Goal: Transaction & Acquisition: Purchase product/service

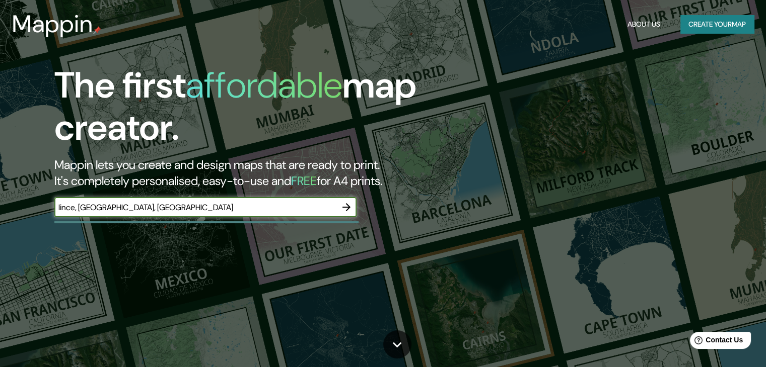
type input "lince, lima, peru"
click at [348, 200] on button "button" at bounding box center [346, 207] width 20 height 20
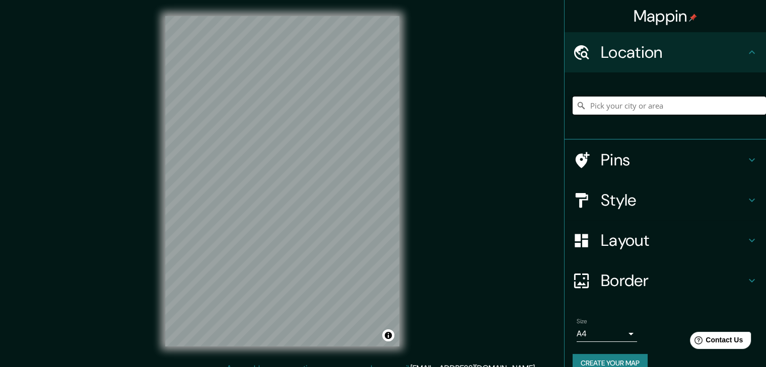
click at [616, 103] on input "Pick your city or area" at bounding box center [668, 106] width 193 height 18
click at [615, 196] on h4 "Style" at bounding box center [673, 200] width 145 height 20
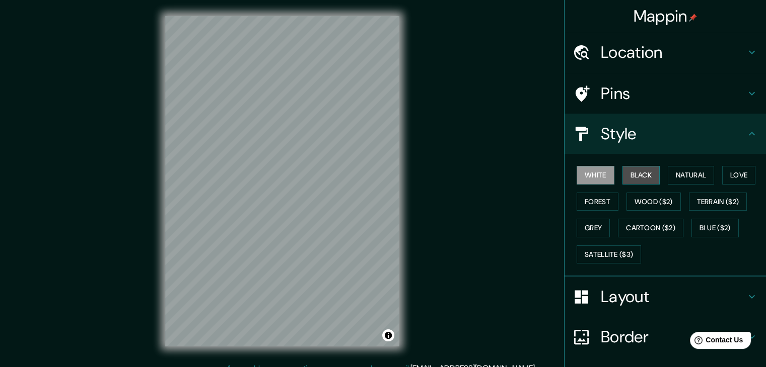
click at [636, 172] on button "Black" at bounding box center [641, 175] width 38 height 19
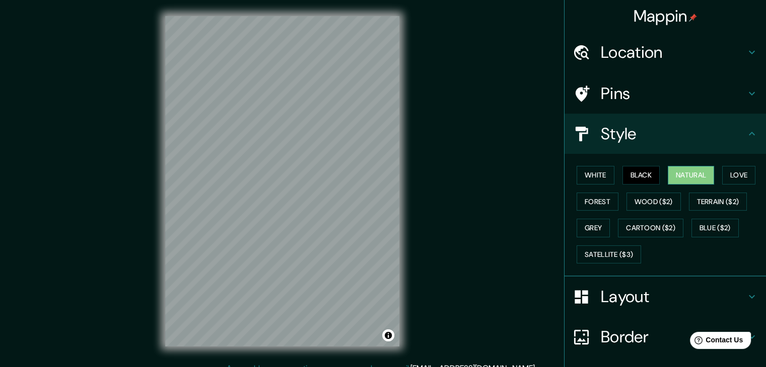
click at [678, 176] on button "Natural" at bounding box center [691, 175] width 46 height 19
click at [685, 50] on h4 "Location" at bounding box center [673, 52] width 145 height 20
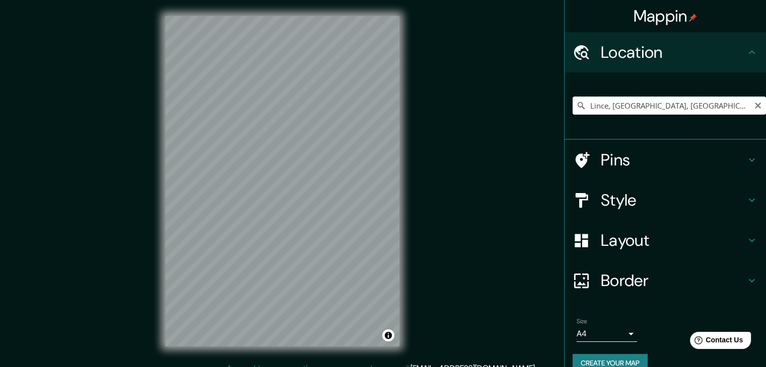
click at [693, 103] on input "Lince, Lima, Provincia de Lima, Perú" at bounding box center [668, 106] width 193 height 18
drag, startPoint x: 719, startPoint y: 104, endPoint x: 688, endPoint y: 105, distance: 31.2
click at [688, 105] on input "Lince, Lima, Provincia de Lima, Perú" at bounding box center [668, 106] width 193 height 18
click at [117, 126] on div "Mappin Location Lince, Lima, Provincia de Lima, Perú Pins Style Layout Border C…" at bounding box center [383, 189] width 766 height 379
click at [729, 99] on input "Lince, Lima, Provincia de Lima, Perú" at bounding box center [668, 106] width 193 height 18
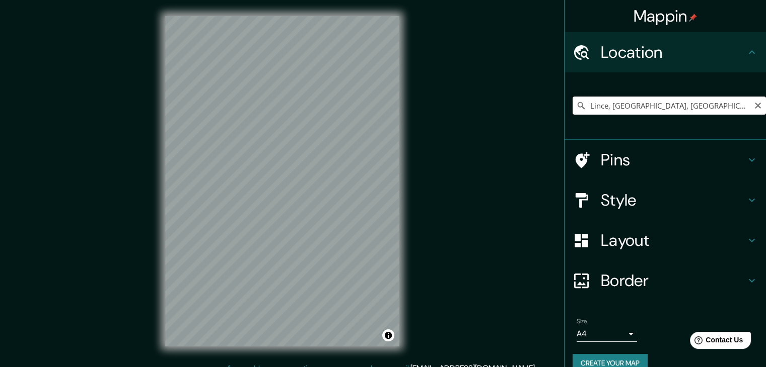
click at [721, 103] on input "Lince, Lima, Provincia de Lima, Perú" at bounding box center [668, 106] width 193 height 18
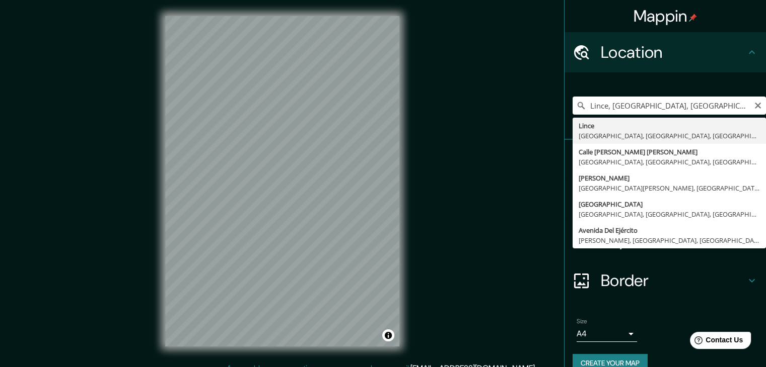
type input "Lince, Lima, Provincia de Lima, Perú"
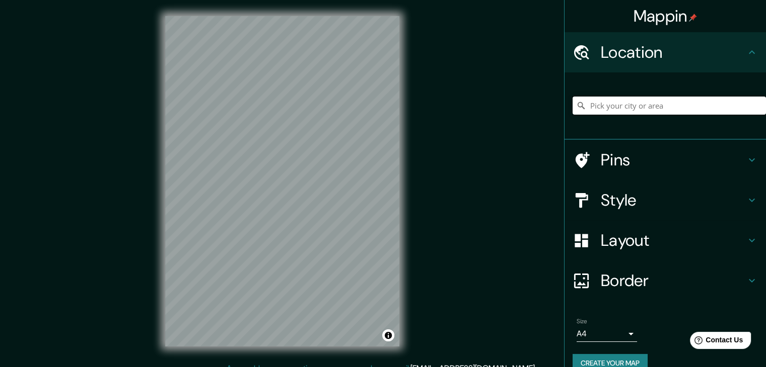
click at [606, 113] on input "Pick your city or area" at bounding box center [668, 106] width 193 height 18
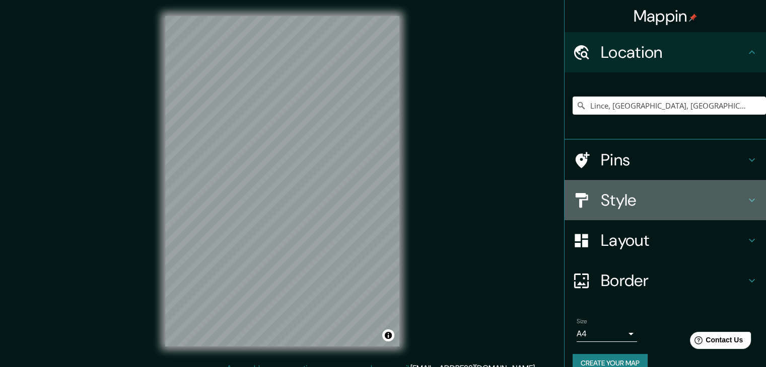
click at [624, 195] on h4 "Style" at bounding box center [673, 200] width 145 height 20
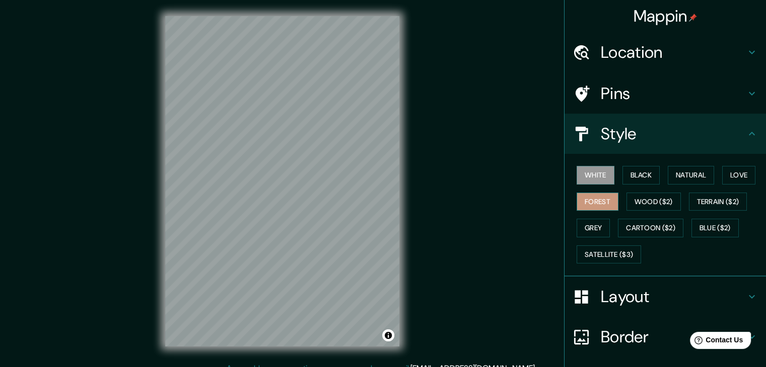
click at [596, 201] on button "Forest" at bounding box center [597, 202] width 42 height 19
click at [153, 210] on div "© Mapbox © OpenStreetMap Improve this map" at bounding box center [282, 181] width 266 height 363
click at [627, 59] on h4 "Location" at bounding box center [673, 52] width 145 height 20
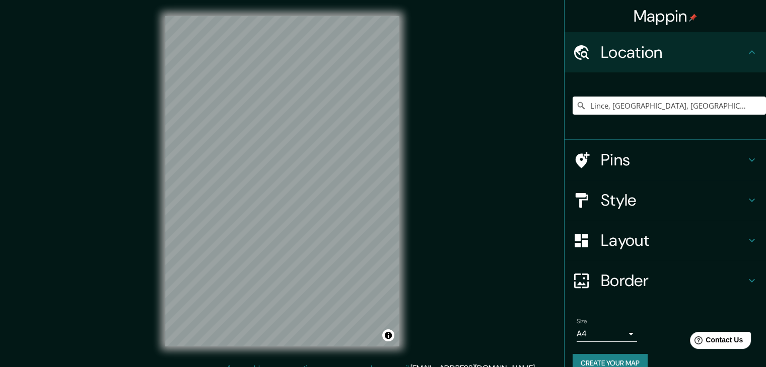
click at [595, 337] on body "Mappin Location Lince, Lima, Provincia de Lima, Perú Pins Style Layout Border C…" at bounding box center [383, 183] width 766 height 367
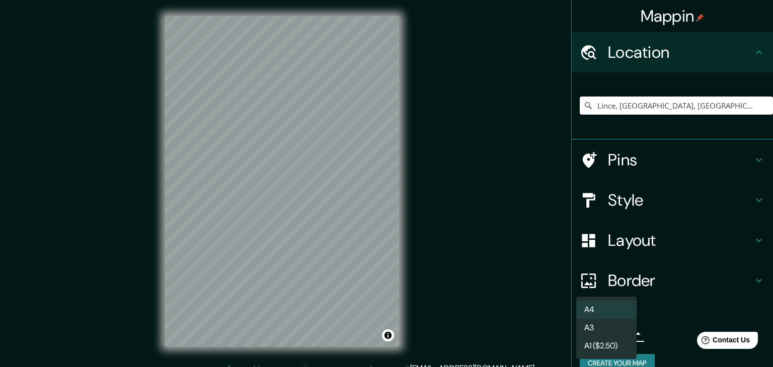
click at [598, 332] on li "A3" at bounding box center [606, 328] width 60 height 18
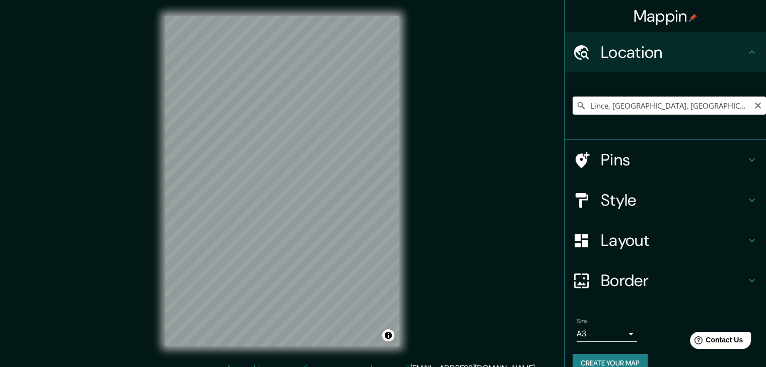
drag, startPoint x: 721, startPoint y: 102, endPoint x: 565, endPoint y: 105, distance: 155.6
click at [572, 105] on input "Lince, Lima, Provincia de Lima, Perú" at bounding box center [668, 106] width 193 height 18
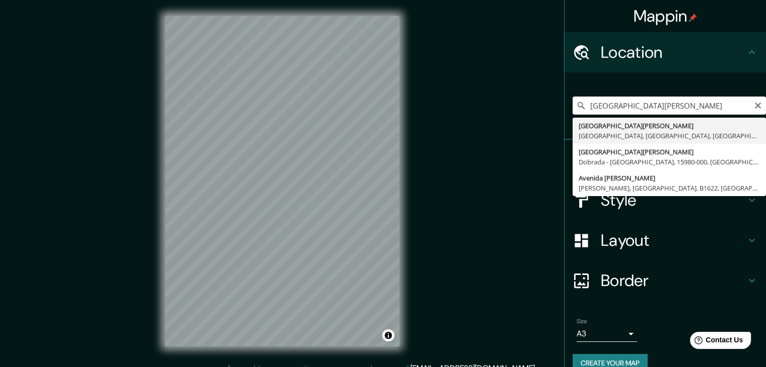
type input "Avenida César Canevaro, Lima, Provincia de Lima, Perú"
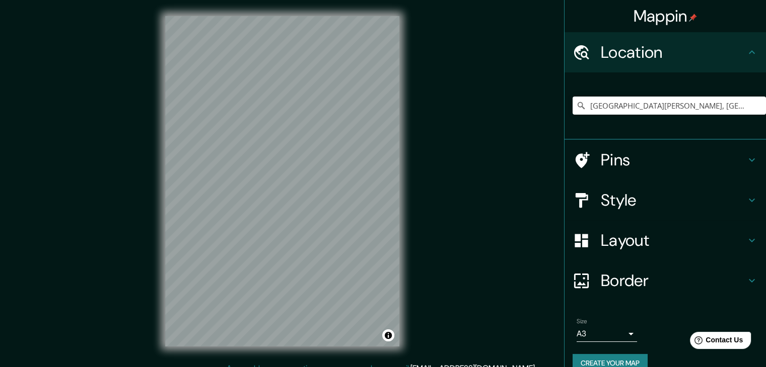
click at [635, 204] on h4 "Style" at bounding box center [673, 200] width 145 height 20
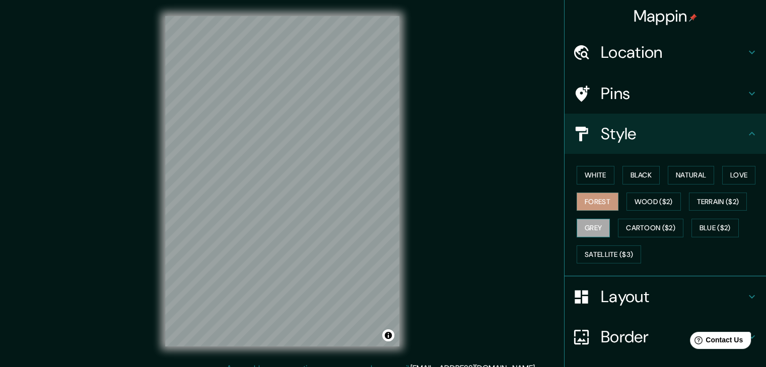
click at [596, 221] on button "Grey" at bounding box center [592, 228] width 33 height 19
click at [700, 177] on button "Natural" at bounding box center [691, 175] width 46 height 19
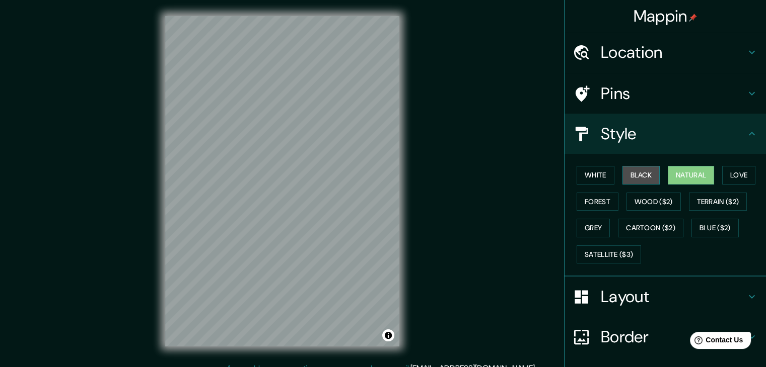
click at [637, 177] on button "Black" at bounding box center [641, 175] width 38 height 19
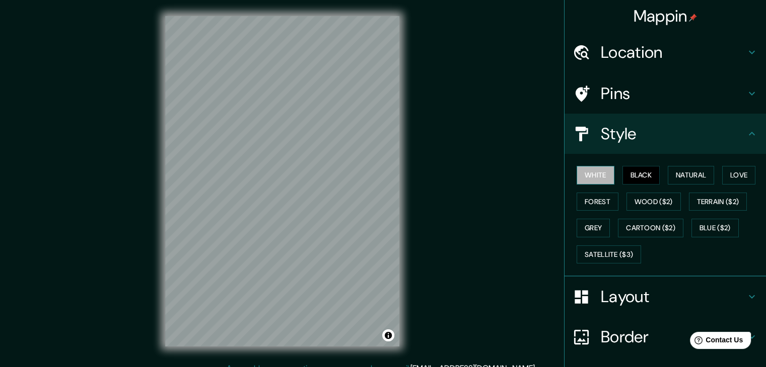
click at [595, 173] on button "White" at bounding box center [595, 175] width 38 height 19
click at [287, 163] on div at bounding box center [288, 161] width 8 height 8
click at [592, 196] on button "Forest" at bounding box center [597, 202] width 42 height 19
click at [623, 178] on button "Black" at bounding box center [641, 175] width 38 height 19
click at [588, 180] on button "White" at bounding box center [595, 175] width 38 height 19
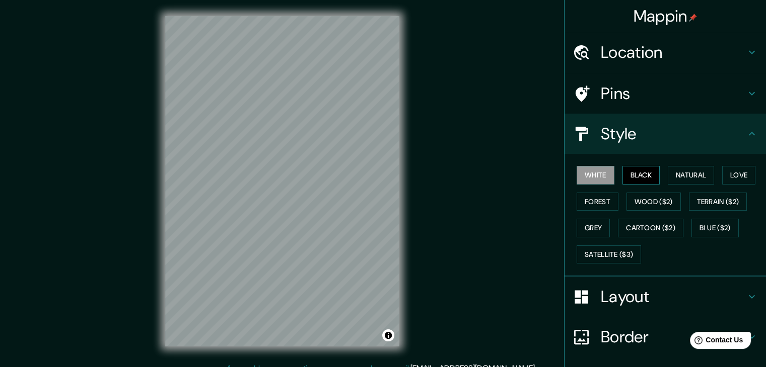
click at [630, 177] on button "Black" at bounding box center [641, 175] width 38 height 19
click at [588, 202] on button "Forest" at bounding box center [597, 202] width 42 height 19
click at [583, 184] on div "White Black Natural Love Forest Wood ($2) Terrain ($2) Grey Cartoon ($2) Blue (…" at bounding box center [668, 215] width 193 height 106
click at [580, 176] on button "White" at bounding box center [595, 175] width 38 height 19
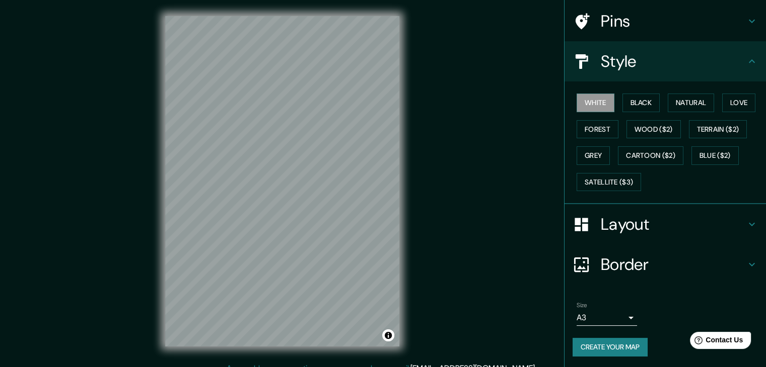
click at [628, 226] on h4 "Layout" at bounding box center [673, 224] width 145 height 20
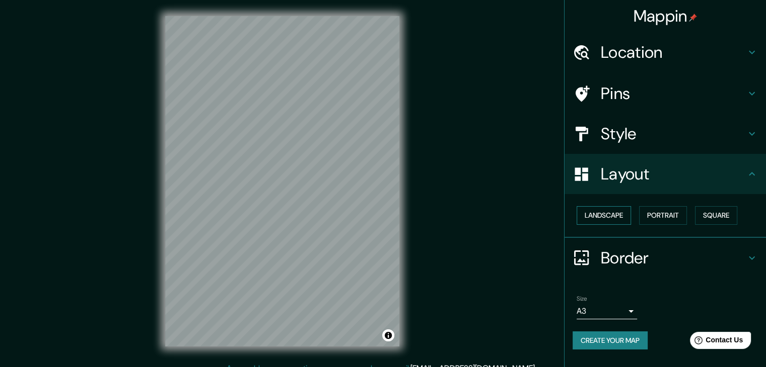
click at [620, 217] on button "Landscape" at bounding box center [603, 215] width 54 height 19
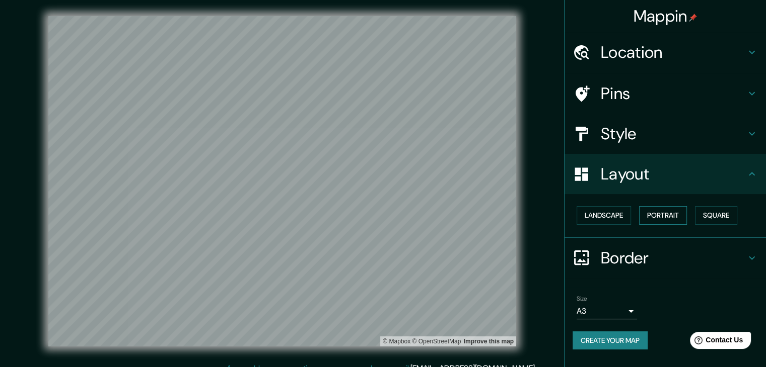
click at [666, 221] on button "Portrait" at bounding box center [663, 215] width 48 height 19
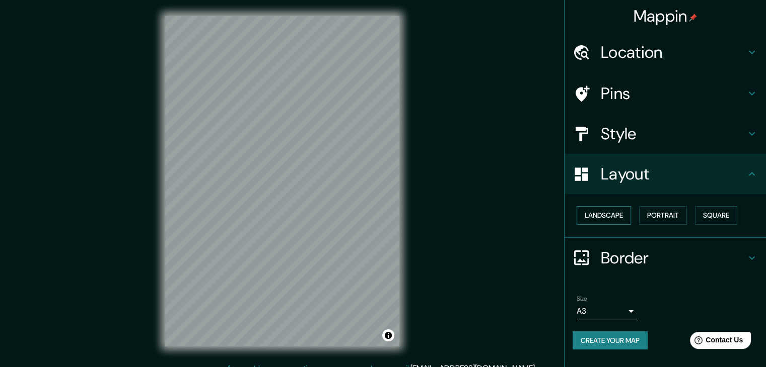
click at [621, 221] on button "Landscape" at bounding box center [603, 215] width 54 height 19
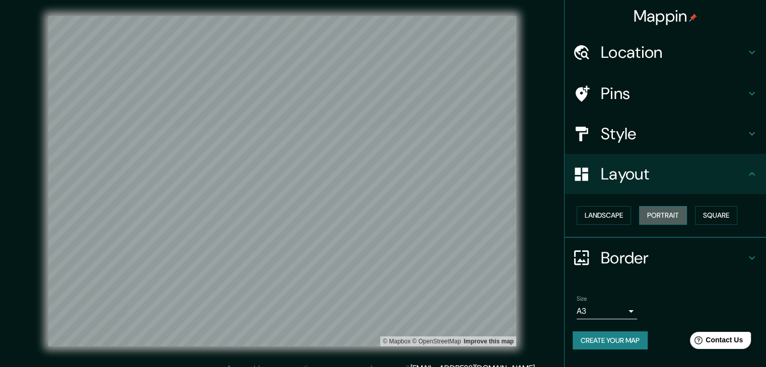
click at [687, 222] on button "Portrait" at bounding box center [663, 215] width 48 height 19
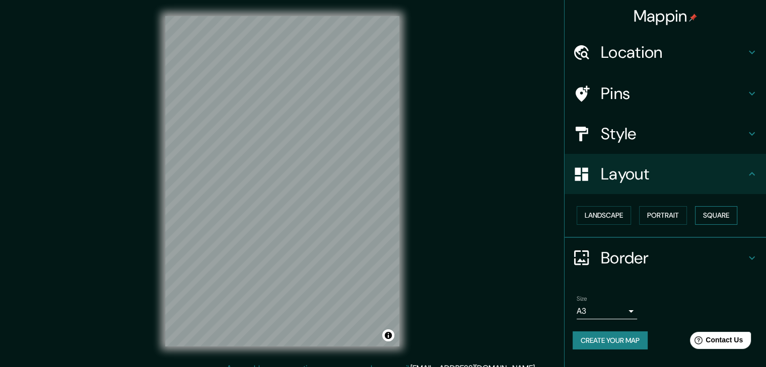
click at [719, 217] on button "Square" at bounding box center [716, 215] width 42 height 19
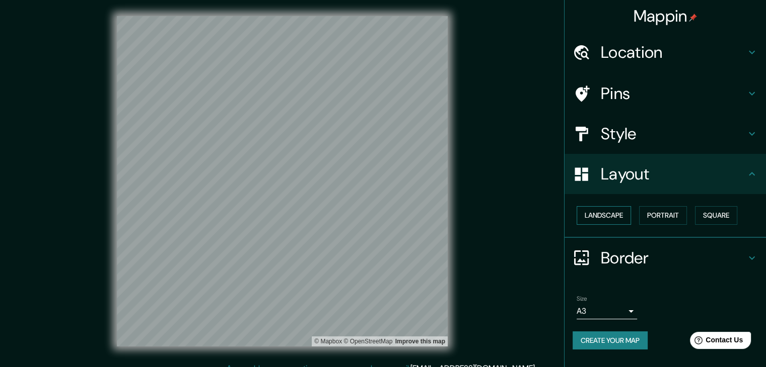
click at [619, 222] on button "Landscape" at bounding box center [603, 215] width 54 height 19
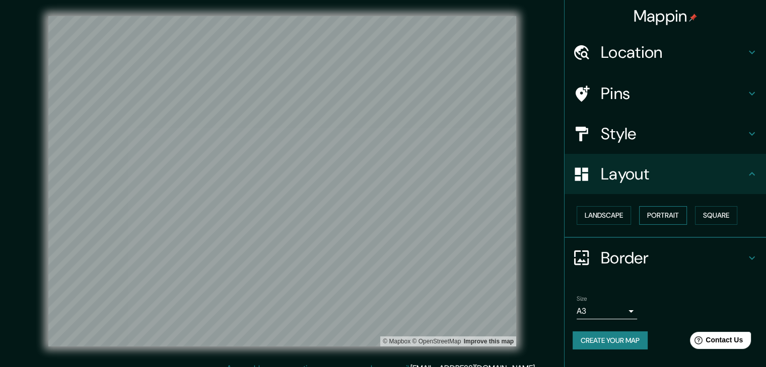
click at [646, 216] on button "Portrait" at bounding box center [663, 215] width 48 height 19
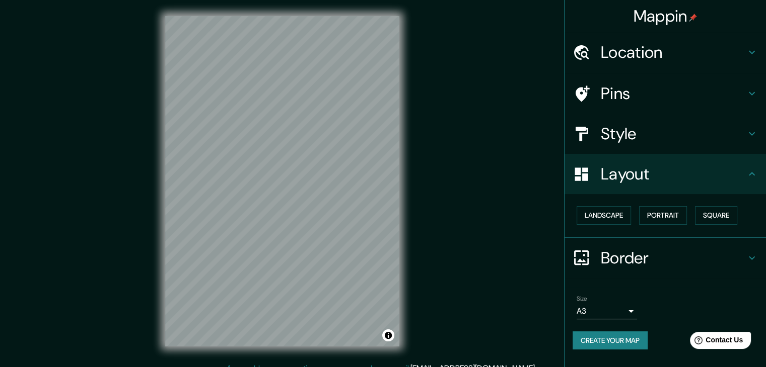
click at [612, 315] on body "Mappin Location Avenida César Canevaro, Lima, Provincia de Lima, Perú Pins Styl…" at bounding box center [383, 183] width 766 height 367
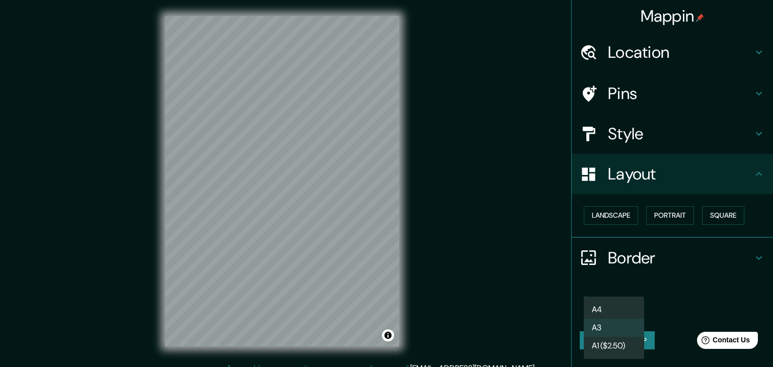
click at [660, 300] on div at bounding box center [386, 183] width 773 height 367
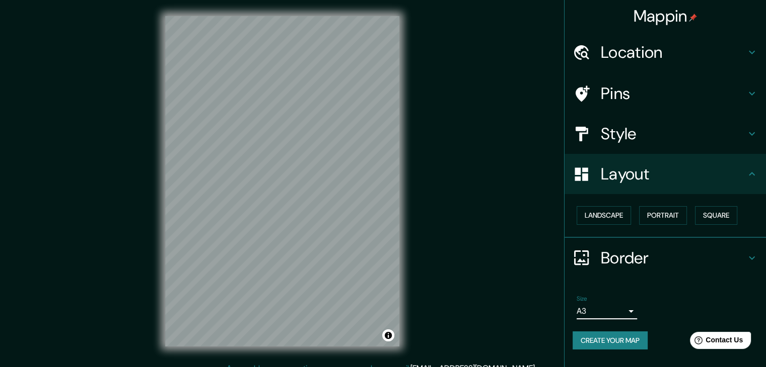
click at [627, 344] on button "Create your map" at bounding box center [609, 341] width 75 height 19
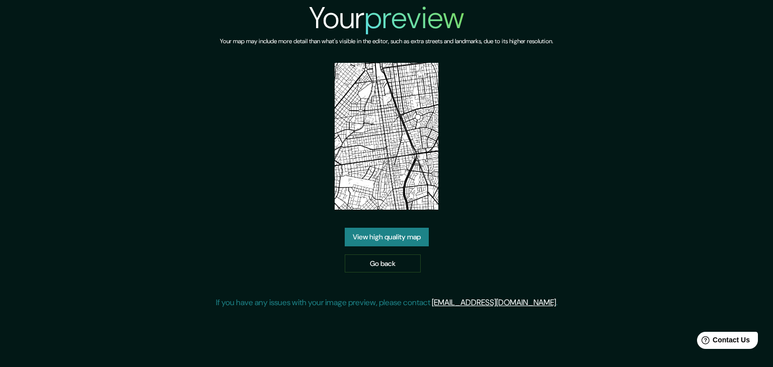
click at [398, 236] on link "View high quality map" at bounding box center [387, 237] width 84 height 19
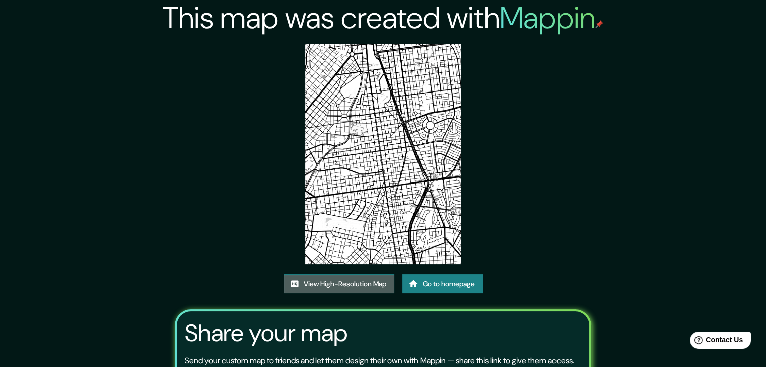
click at [348, 284] on link "View High-Resolution Map" at bounding box center [338, 284] width 111 height 19
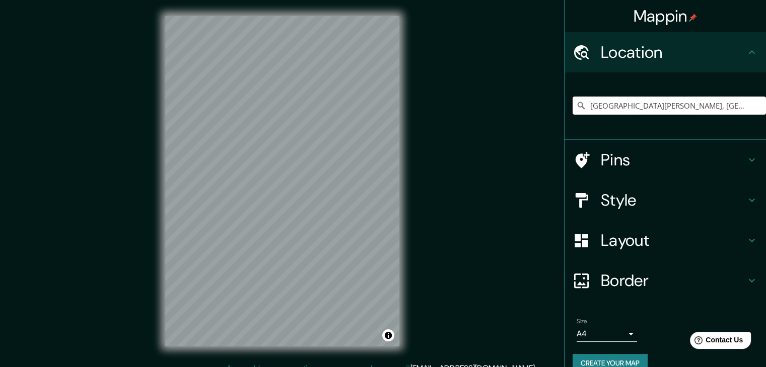
click at [721, 108] on input "Avenida César Canevaro, Lima, Provincia de Lima, Perú" at bounding box center [668, 106] width 193 height 18
drag, startPoint x: 749, startPoint y: 104, endPoint x: 685, endPoint y: 103, distance: 63.9
click at [685, 103] on input "Avenida César Canevaro, Lima, Provincia de Lima, Perú" at bounding box center [668, 106] width 193 height 18
click at [729, 104] on input "Avenida César Canevaro, Lima, Provincia de Lima, Perú" at bounding box center [668, 106] width 193 height 18
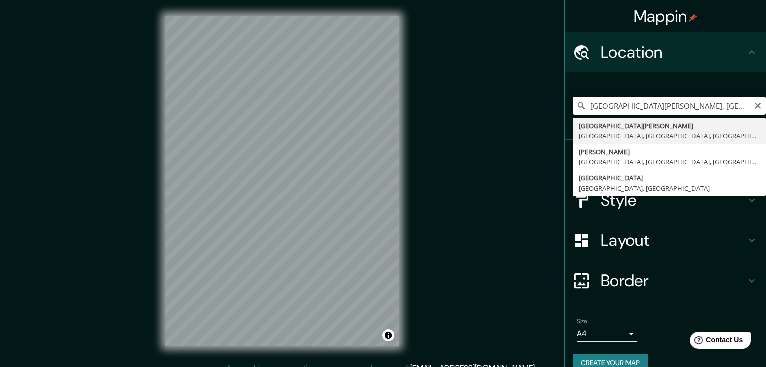
type input "Avenida César Canevaro, Lima, Provincia de Lima, Perú"
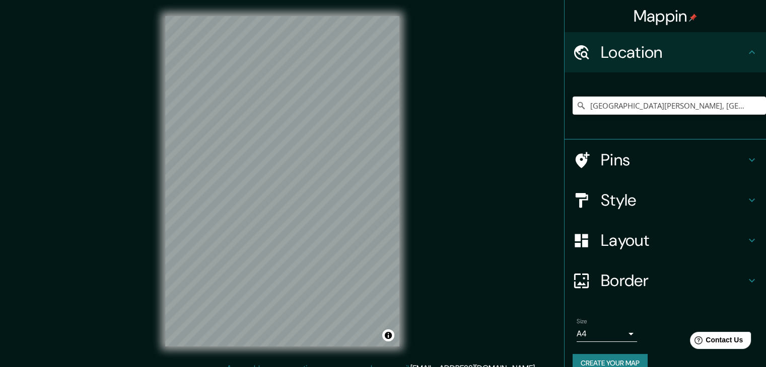
click at [601, 203] on h4 "Style" at bounding box center [673, 200] width 145 height 20
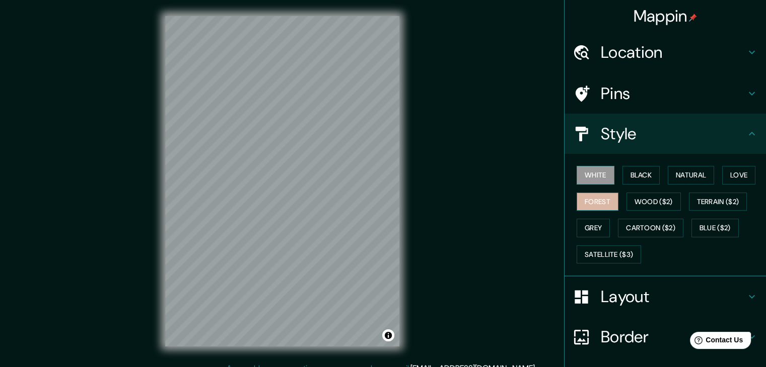
click at [588, 201] on button "Forest" at bounding box center [597, 202] width 42 height 19
click at [725, 174] on button "Love" at bounding box center [738, 175] width 33 height 19
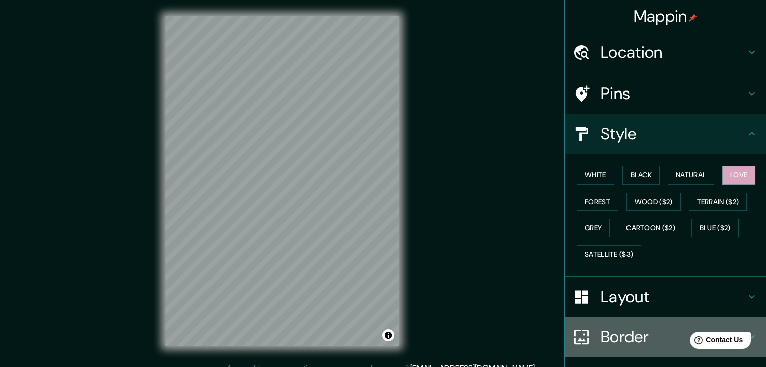
click at [629, 327] on h4 "Border" at bounding box center [673, 337] width 145 height 20
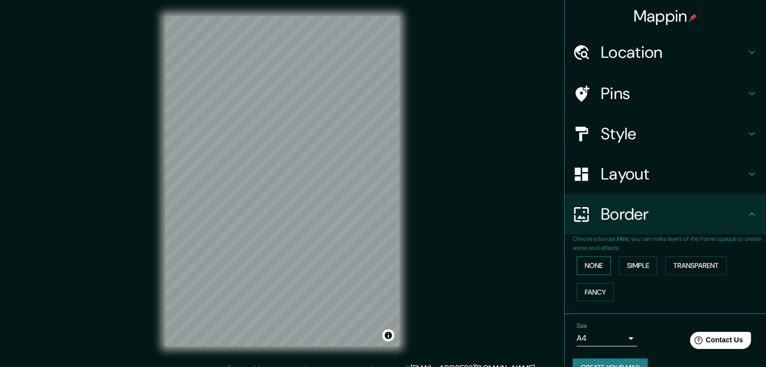
click at [590, 267] on button "None" at bounding box center [593, 266] width 34 height 19
click at [619, 266] on button "Simple" at bounding box center [638, 266] width 38 height 19
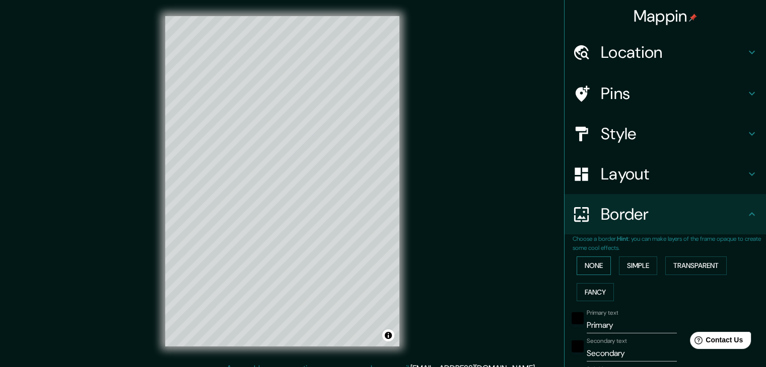
click at [584, 263] on button "None" at bounding box center [593, 266] width 34 height 19
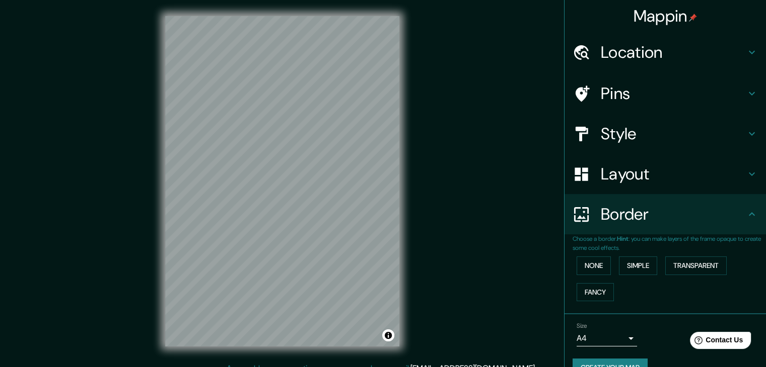
scroll to position [21, 0]
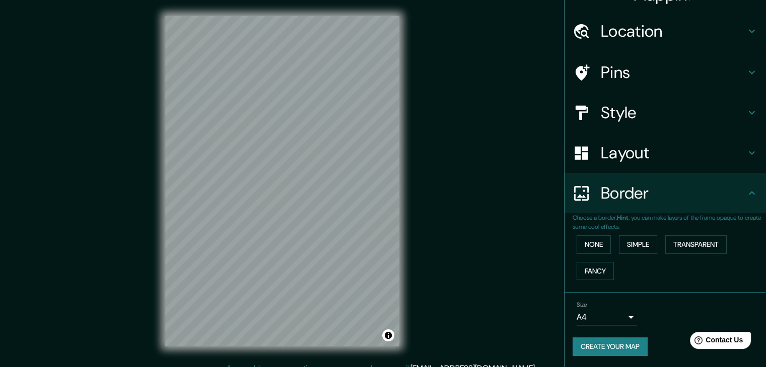
click at [600, 312] on body "Mappin Location Avenida César Canevaro, Lima, Provincia de Lima, Perú Pins Styl…" at bounding box center [383, 183] width 766 height 367
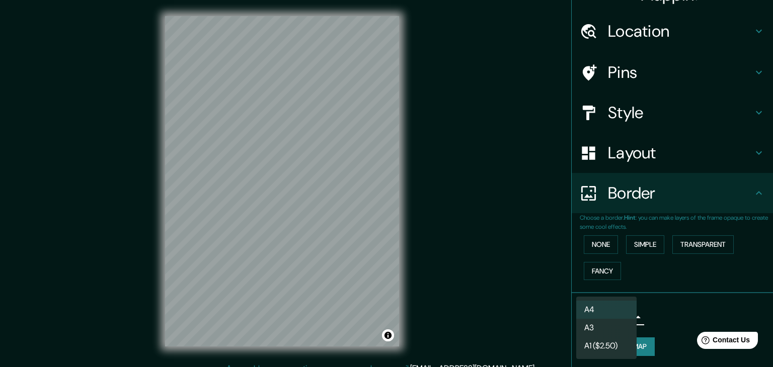
click at [608, 326] on li "A3" at bounding box center [606, 328] width 60 height 18
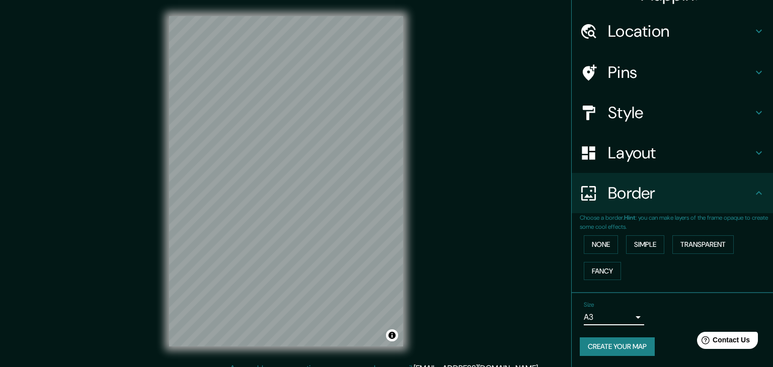
click at [602, 322] on body "Mappin Location Avenida César Canevaro, Lima, Provincia de Lima, Perú Pins Styl…" at bounding box center [386, 183] width 773 height 367
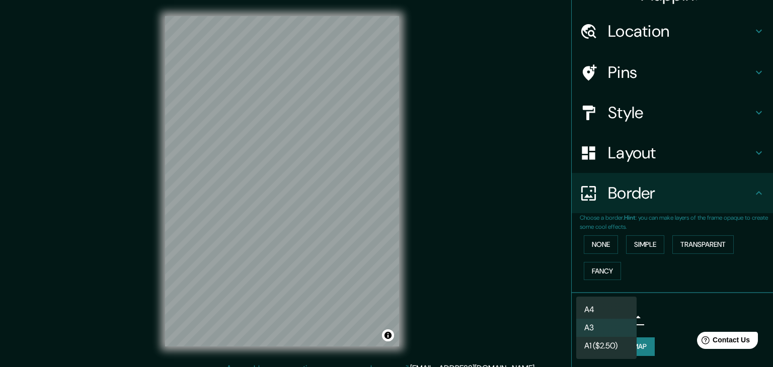
click at [659, 314] on div at bounding box center [386, 183] width 773 height 367
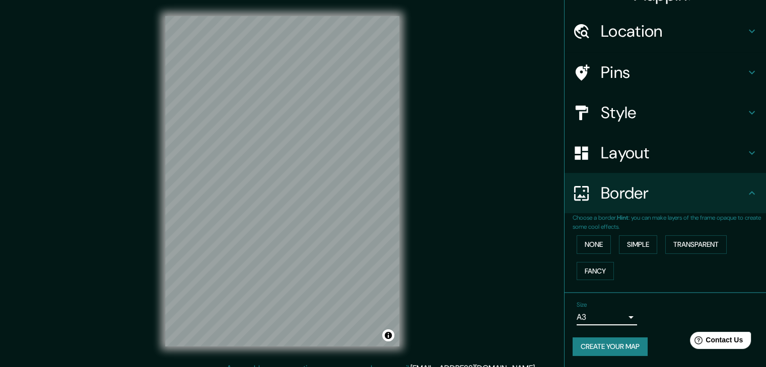
click at [609, 351] on button "Create your map" at bounding box center [609, 347] width 75 height 19
click at [572, 351] on button "Create your map" at bounding box center [609, 347] width 75 height 19
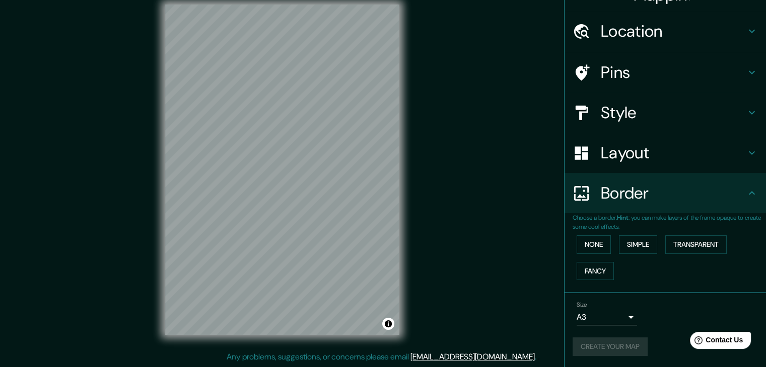
click at [620, 71] on h4 "Pins" at bounding box center [673, 72] width 145 height 20
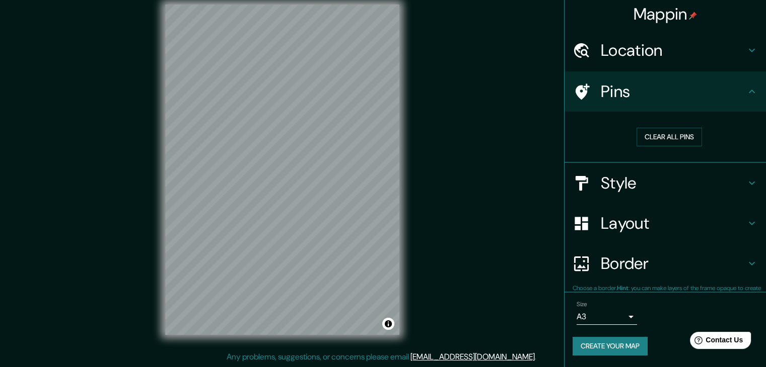
scroll to position [2, 0]
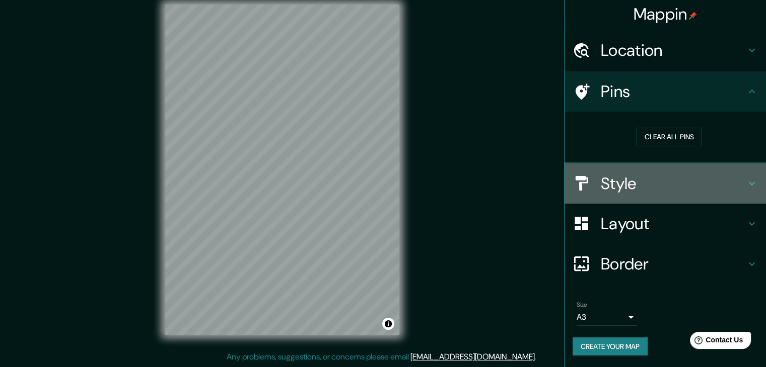
click at [610, 177] on h4 "Style" at bounding box center [673, 184] width 145 height 20
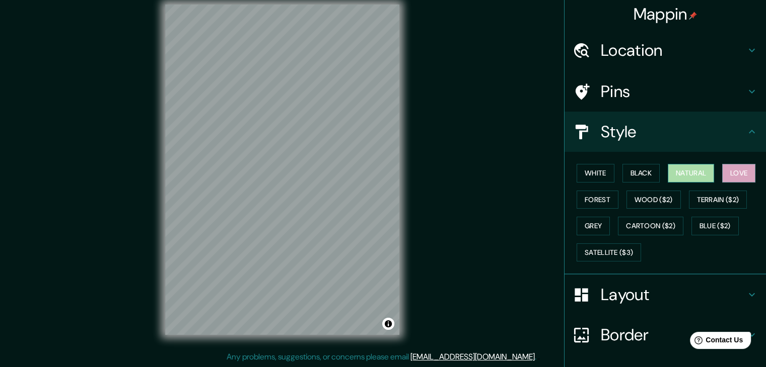
click at [695, 179] on button "Natural" at bounding box center [691, 173] width 46 height 19
click at [632, 175] on button "Black" at bounding box center [641, 173] width 38 height 19
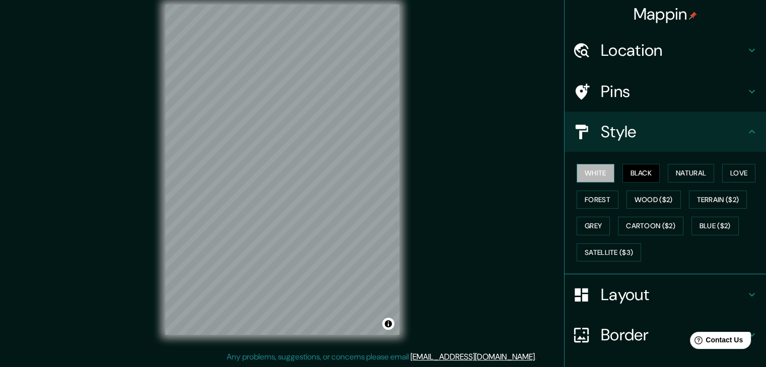
click at [598, 174] on button "White" at bounding box center [595, 173] width 38 height 19
click at [744, 172] on button "Love" at bounding box center [738, 173] width 33 height 19
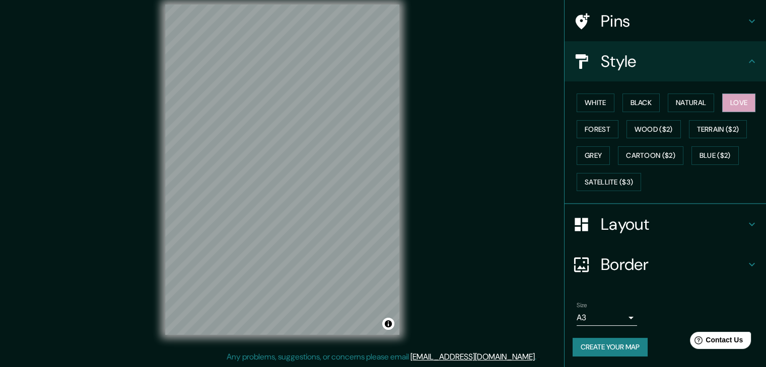
click at [608, 325] on div "Size A3 single" at bounding box center [664, 314] width 185 height 32
click at [600, 316] on body "Mappin Location Avenida César Canevaro, Lima, Provincia de Lima, Perú Pins Styl…" at bounding box center [383, 171] width 766 height 367
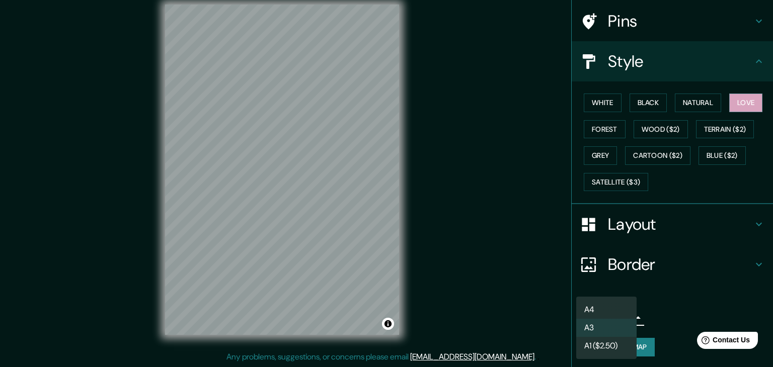
click at [600, 315] on li "A4" at bounding box center [606, 310] width 60 height 18
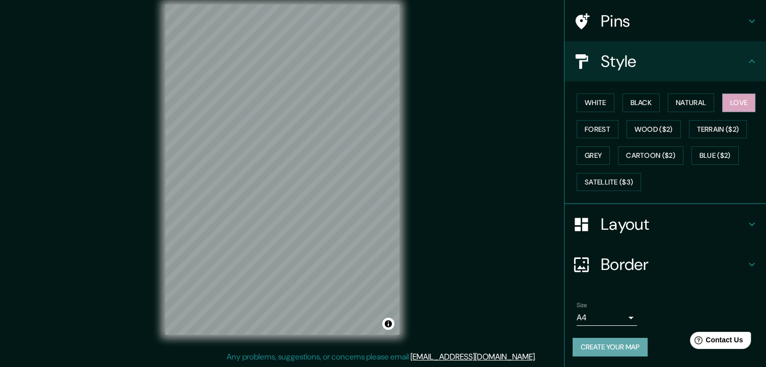
click at [595, 345] on button "Create your map" at bounding box center [609, 347] width 75 height 19
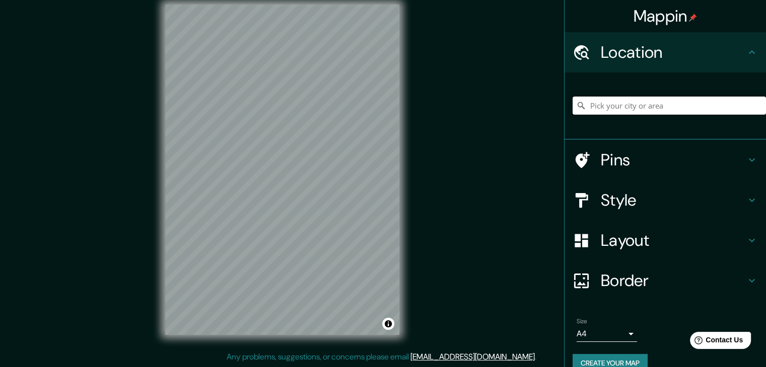
click at [626, 112] on input "Pick your city or area" at bounding box center [668, 106] width 193 height 18
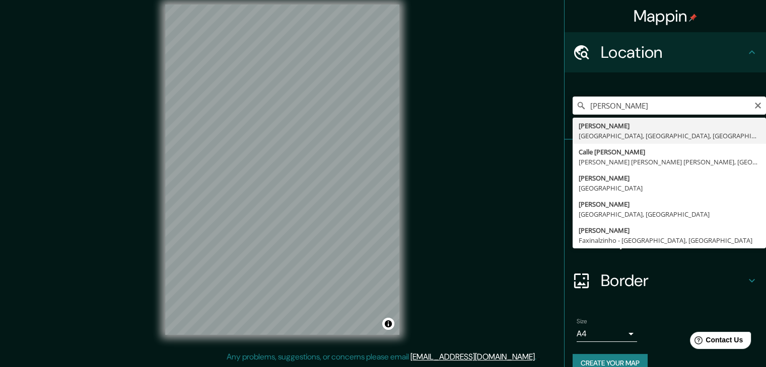
type input "[PERSON_NAME], [GEOGRAPHIC_DATA], [GEOGRAPHIC_DATA], [GEOGRAPHIC_DATA]"
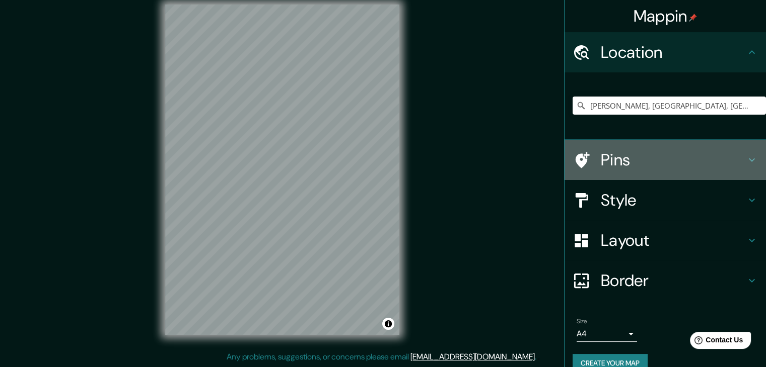
click at [642, 161] on h4 "Pins" at bounding box center [673, 160] width 145 height 20
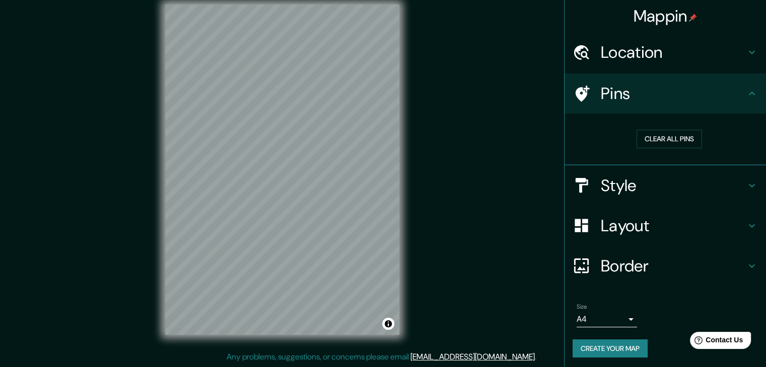
click at [619, 216] on h4 "Layout" at bounding box center [673, 226] width 145 height 20
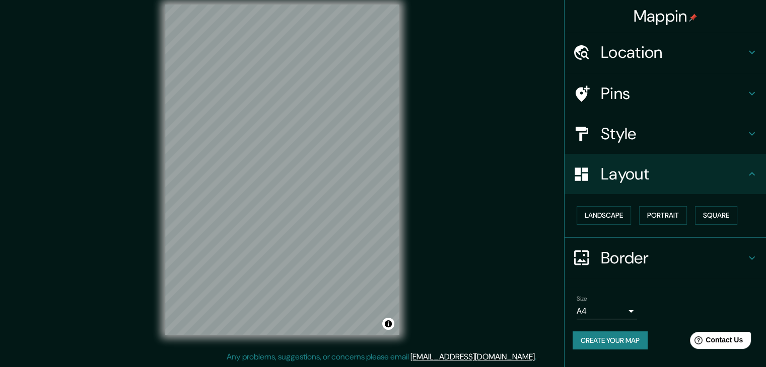
click at [630, 145] on div "Style" at bounding box center [664, 134] width 201 height 40
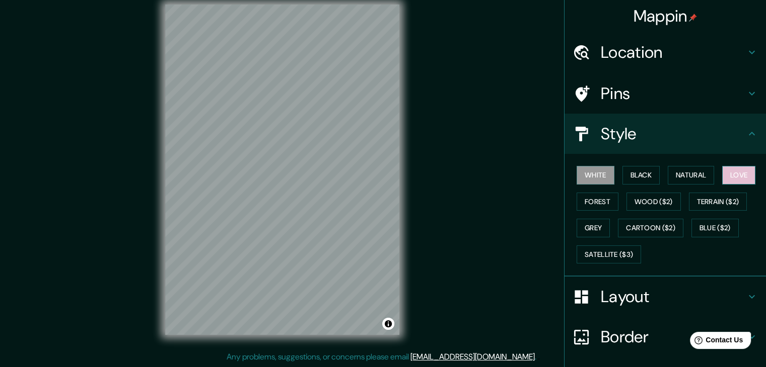
click at [740, 167] on button "Love" at bounding box center [738, 175] width 33 height 19
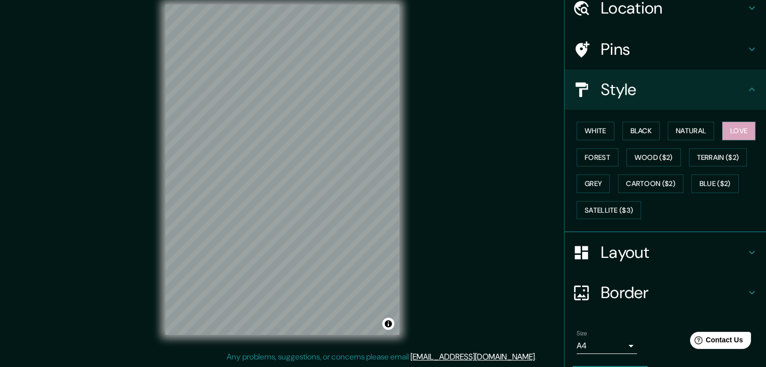
scroll to position [72, 0]
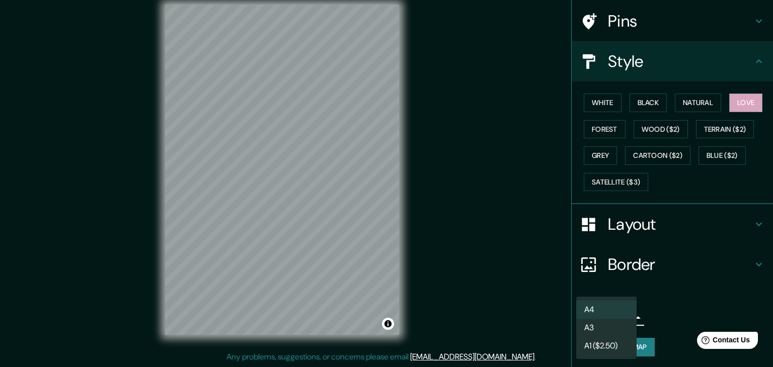
click at [602, 317] on body "Mappin Location [PERSON_NAME], [GEOGRAPHIC_DATA], [GEOGRAPHIC_DATA], [GEOGRAPHI…" at bounding box center [386, 171] width 773 height 367
click at [604, 329] on li "A3" at bounding box center [606, 328] width 60 height 18
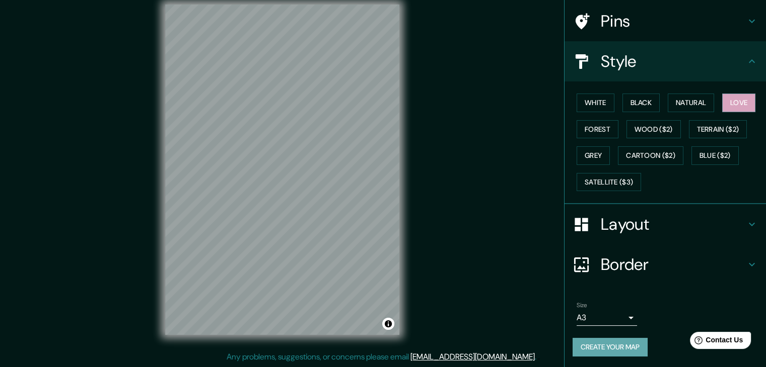
click at [609, 343] on button "Create your map" at bounding box center [609, 347] width 75 height 19
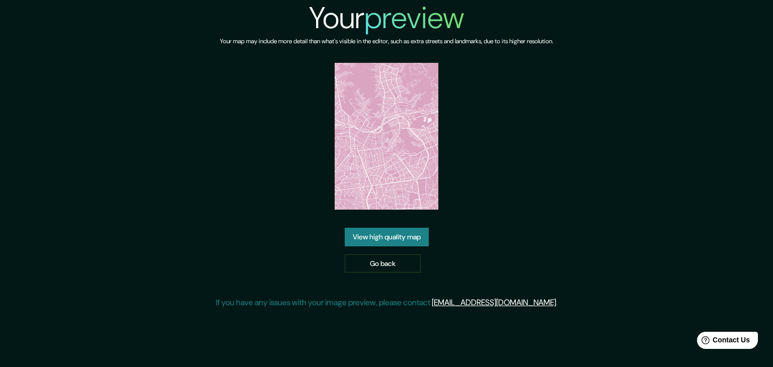
click at [379, 235] on link "View high quality map" at bounding box center [387, 237] width 84 height 19
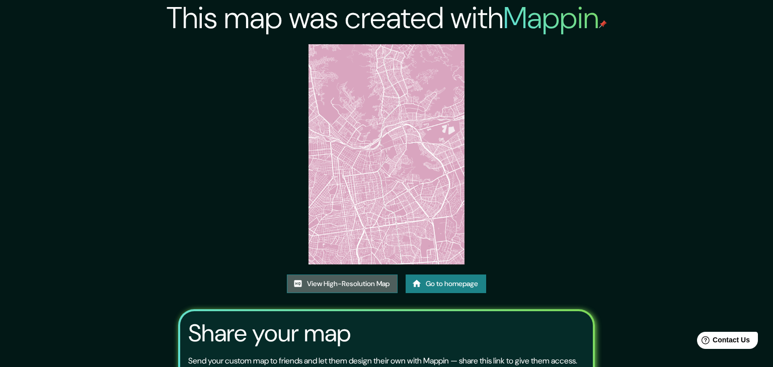
click at [366, 77] on div "This map was created with Mappin View High-Resolution Map Go to homepage Share …" at bounding box center [387, 230] width 440 height 460
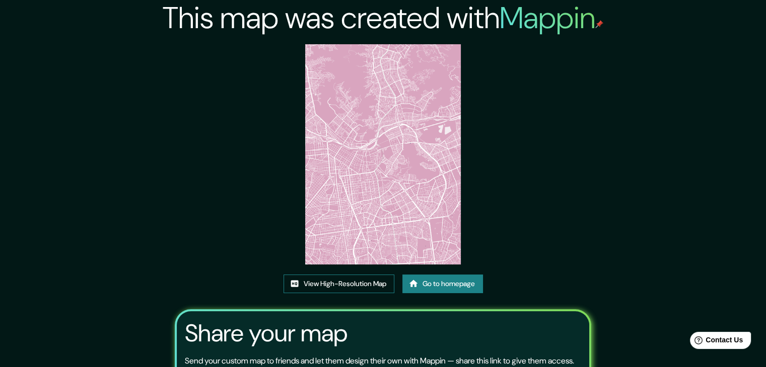
click at [342, 287] on link "View High-Resolution Map" at bounding box center [338, 284] width 111 height 19
